Goal: Check status

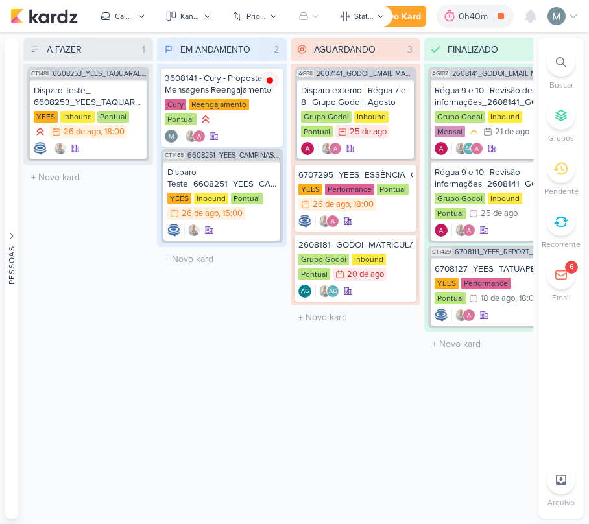
click at [564, 269] on icon at bounding box center [561, 275] width 13 height 13
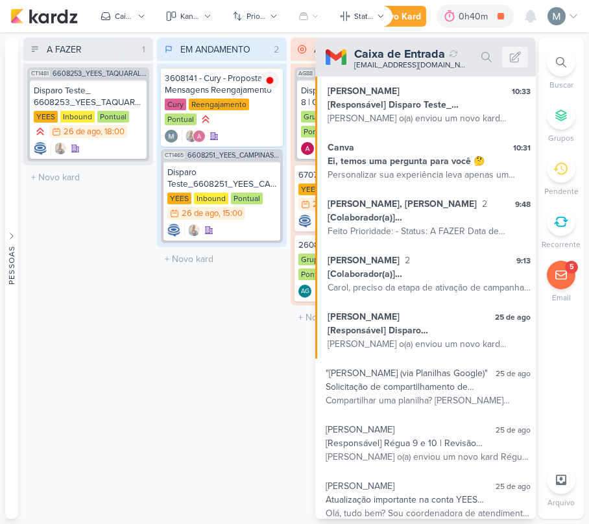
click at [141, 309] on div "A FAZER 1 Mover Para Esquerda Mover Para Direita [GEOGRAPHIC_DATA] CT1481 66082…" at bounding box center [88, 278] width 130 height 481
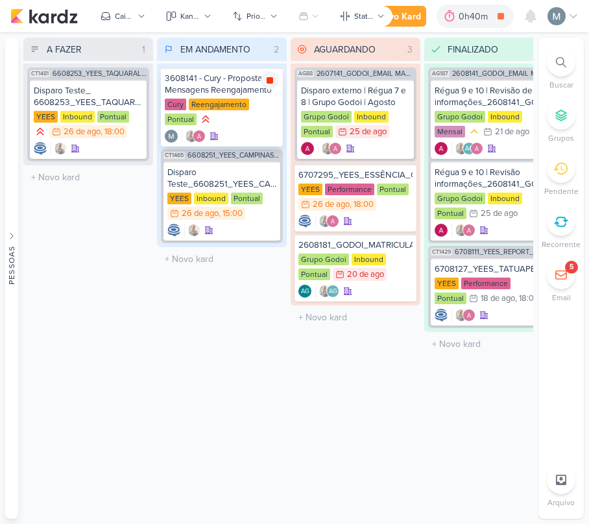
click at [270, 78] on icon at bounding box center [270, 80] width 6 height 6
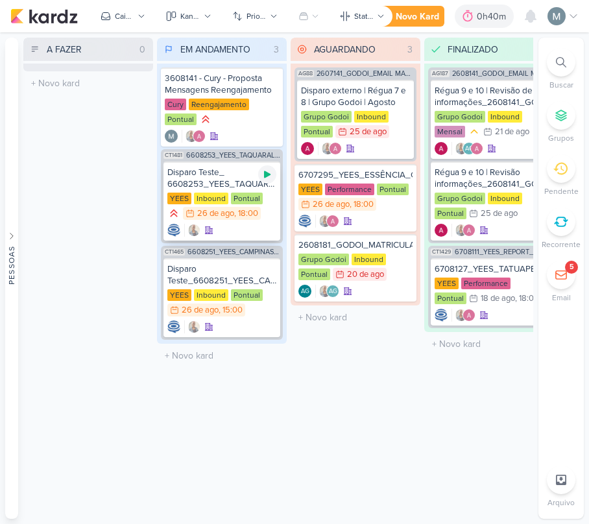
click at [265, 171] on icon at bounding box center [267, 174] width 6 height 7
click at [208, 185] on div "Disparo Teste_ 6608253_YEES_TAQUARAL_DISPARO_E-MAIL_MKT" at bounding box center [221, 178] width 109 height 23
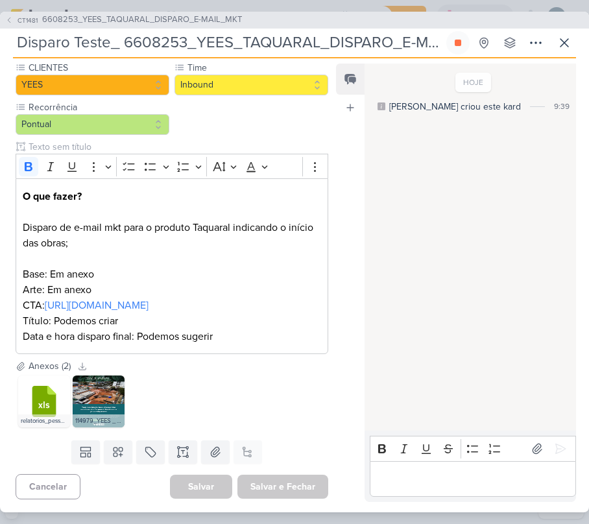
scroll to position [173, 0]
click at [97, 299] on link "[URL][DOMAIN_NAME]" at bounding box center [97, 305] width 104 height 13
click at [102, 389] on icon at bounding box center [101, 384] width 9 height 9
click at [102, 400] on img at bounding box center [99, 402] width 52 height 52
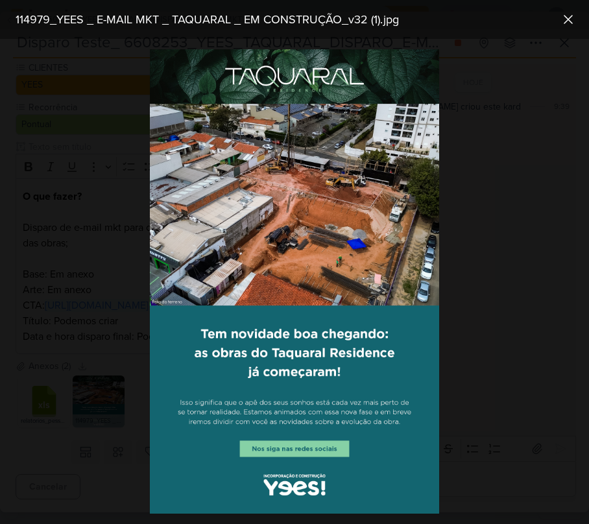
click at [73, 128] on div at bounding box center [294, 281] width 589 height 485
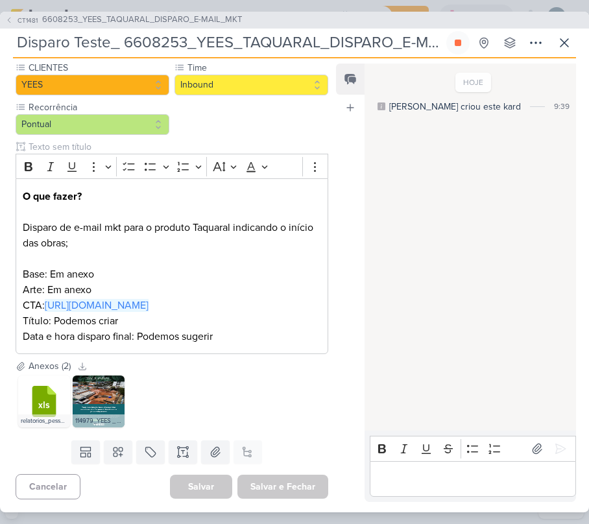
click at [112, 29] on div "CT1481 6608253_YEES_TAQUARAL_DISPARO_E-MAIL_MKT Disparo Teste_ 6608253_YEES_TAQ…" at bounding box center [294, 262] width 589 height 501
click at [127, 34] on input "Disparo Teste_ 6608253_YEES_TAQUARAL_DISPARO_E-MAIL_MKT" at bounding box center [228, 42] width 431 height 23
